Goal: Task Accomplishment & Management: Complete application form

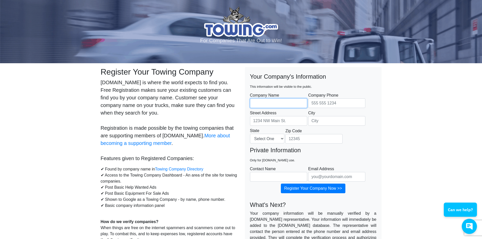
click at [259, 103] on input "Company Name" at bounding box center [278, 103] width 57 height 10
type input "METRO AUTO BODY &TOWING INC."
type input "8602969226"
type input "[STREET_ADDRESS]"
type input "[GEOGRAPHIC_DATA]"
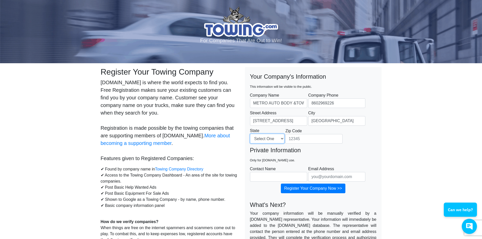
select select "CT"
type input "06114"
type input "[PERSON_NAME]"
type input "[EMAIL_ADDRESS][DOMAIN_NAME]"
click at [336, 104] on input "8602969226" at bounding box center [336, 103] width 57 height 10
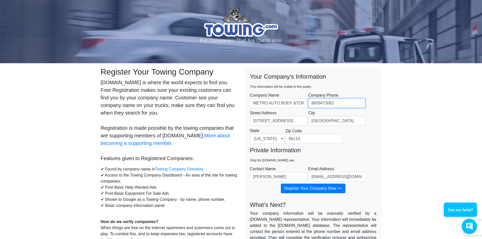
type input "8609473062"
drag, startPoint x: 356, startPoint y: 144, endPoint x: 395, endPoint y: 156, distance: 40.2
click at [356, 144] on fieldset "Your Company's Information This information will be visible to the public. Comp…" at bounding box center [313, 109] width 127 height 74
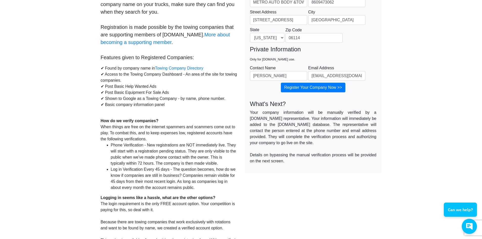
scroll to position [101, 0]
click at [312, 89] on input "Register Your Company Now >>" at bounding box center [313, 88] width 65 height 10
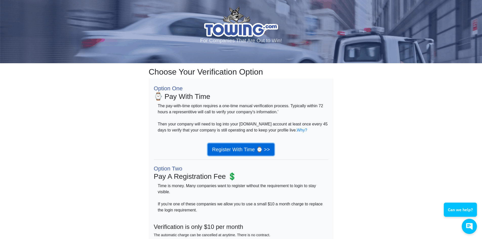
click at [254, 150] on link "Register With Time ⌚ >>" at bounding box center [241, 149] width 66 height 12
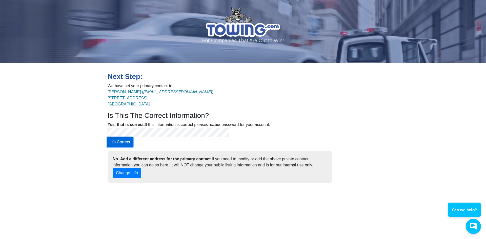
click at [133, 137] on button "It's Correct" at bounding box center [120, 142] width 26 height 10
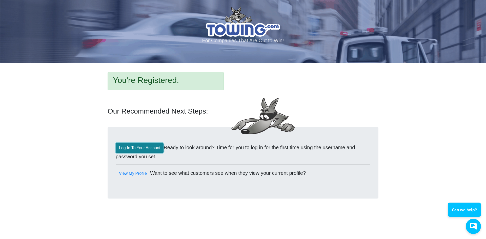
click at [145, 148] on link "Log In To Your Account" at bounding box center [140, 148] width 48 height 10
